Goal: Task Accomplishment & Management: Manage account settings

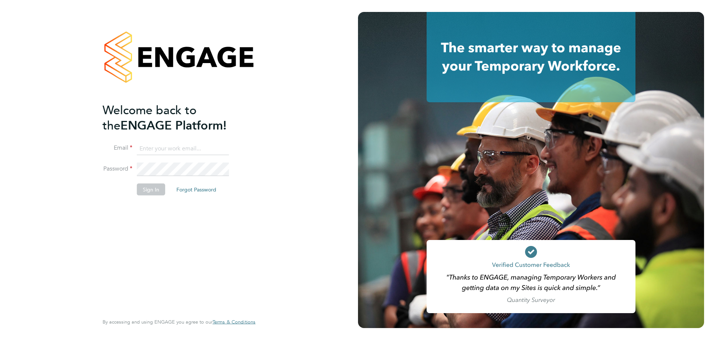
type input "lewis.saunders@randstadcpe.com"
click at [151, 190] on button "Sign In" at bounding box center [151, 189] width 28 height 12
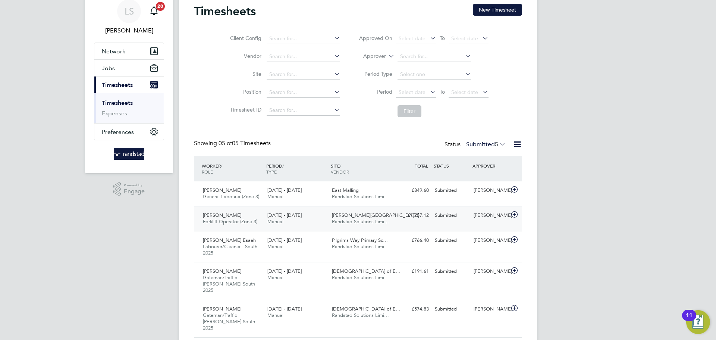
scroll to position [38, 0]
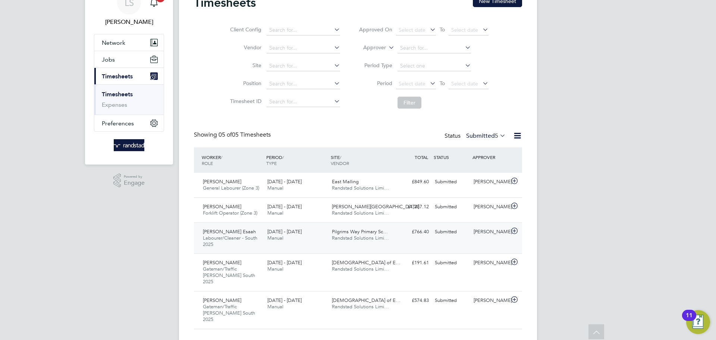
click at [267, 239] on div "[DATE] - [DATE] Manual" at bounding box center [296, 235] width 65 height 19
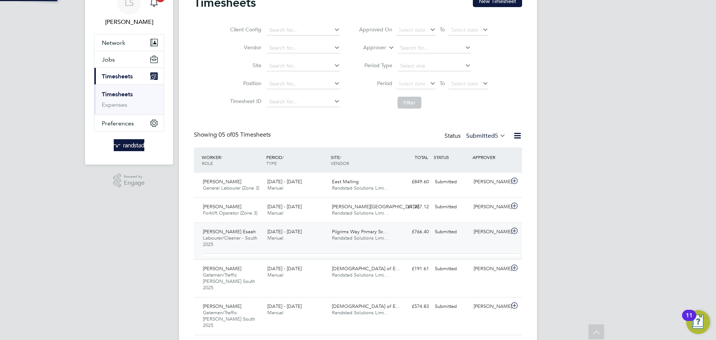
scroll to position [13, 73]
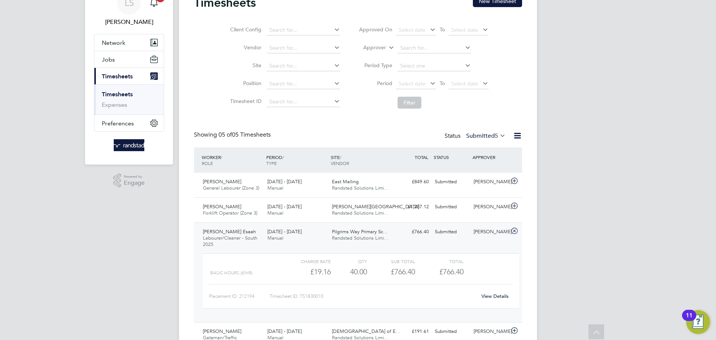
click at [502, 299] on div "View Details" at bounding box center [494, 296] width 37 height 12
click at [499, 298] on link "View Details" at bounding box center [494, 296] width 27 height 6
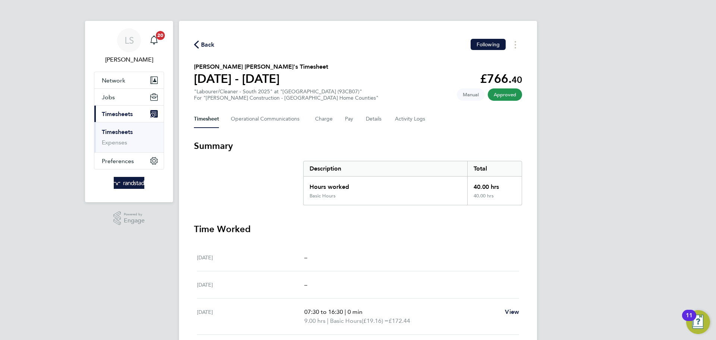
click at [204, 48] on span "Back" at bounding box center [208, 44] width 14 height 9
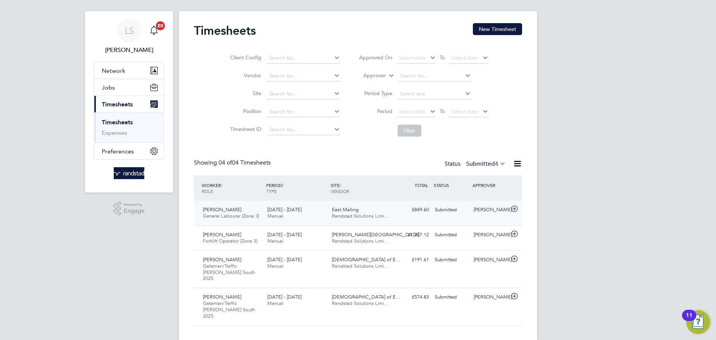
click at [470, 219] on div "Tandolwetu Siwisa General Labourer (Zone 3) 22 - 28 Sep 2025 22 - 28 Sep 2025 M…" at bounding box center [358, 213] width 328 height 25
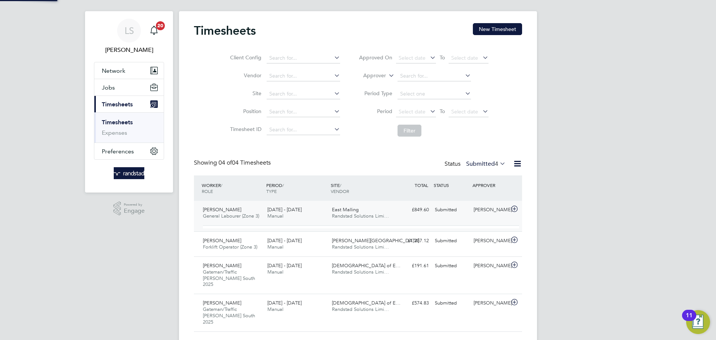
scroll to position [13, 73]
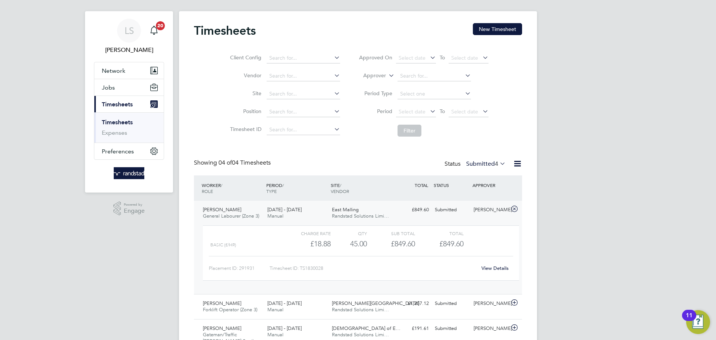
click at [493, 269] on link "View Details" at bounding box center [494, 268] width 27 height 6
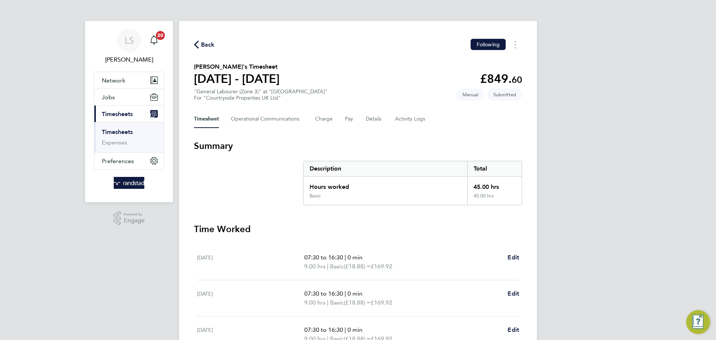
click at [361, 112] on div "Timesheet Operational Communications Charge Pay Details Activity Logs" at bounding box center [358, 119] width 328 height 18
click at [363, 114] on div "Timesheet Operational Communications Charge Pay Details Activity Logs" at bounding box center [358, 119] width 328 height 18
click at [366, 118] on button "Details" at bounding box center [374, 119] width 17 height 18
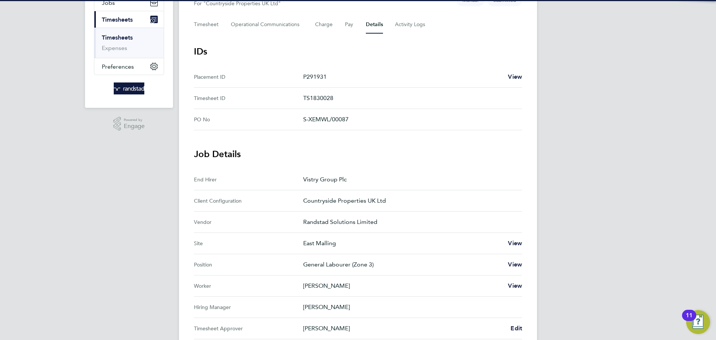
scroll to position [196, 0]
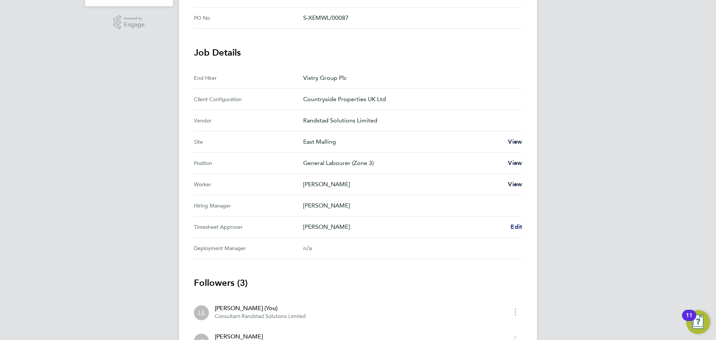
click at [518, 227] on span "Edit" at bounding box center [516, 226] width 12 height 7
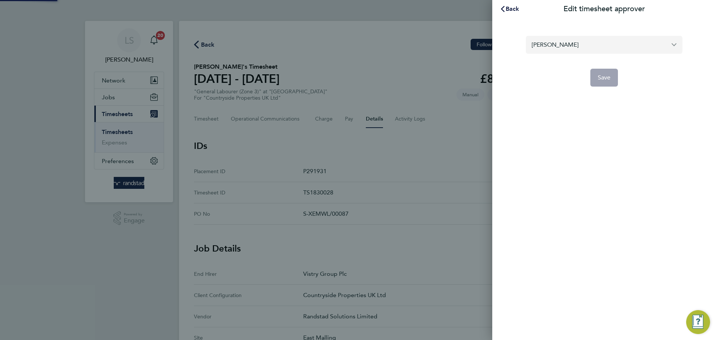
click at [569, 50] on input "Charles Purdie" at bounding box center [604, 45] width 157 height 18
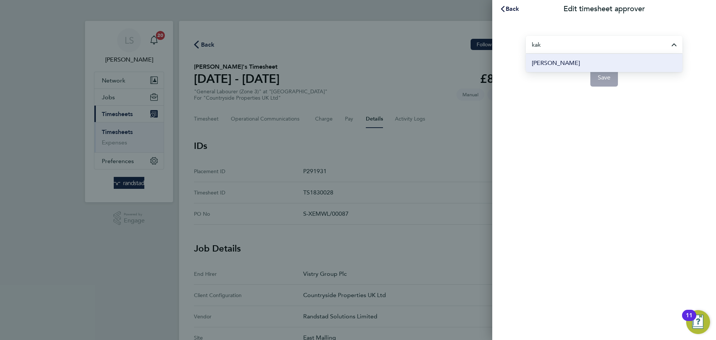
click at [575, 68] on li "[PERSON_NAME]" at bounding box center [604, 63] width 157 height 18
type input "[PERSON_NAME]"
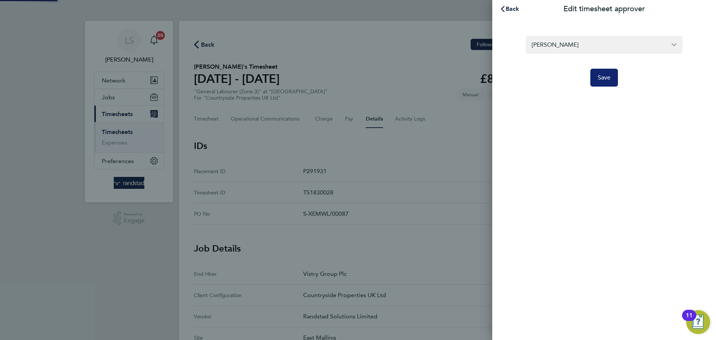
click at [605, 80] on span "Save" at bounding box center [604, 77] width 13 height 7
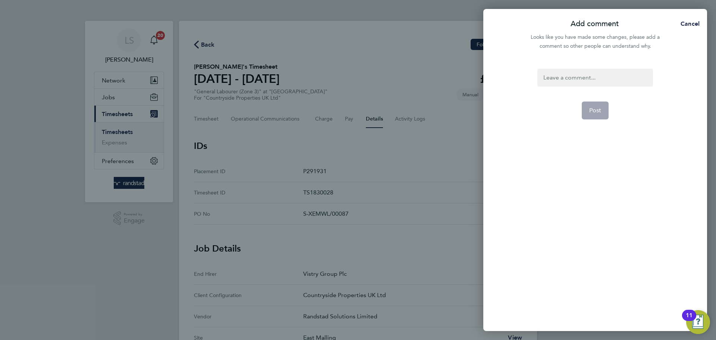
click at [573, 77] on div at bounding box center [594, 78] width 115 height 18
click at [579, 119] on form "t/s approver Post" at bounding box center [594, 153] width 121 height 169
click at [587, 116] on button "Post" at bounding box center [595, 110] width 27 height 18
